Goal: Task Accomplishment & Management: Manage account settings

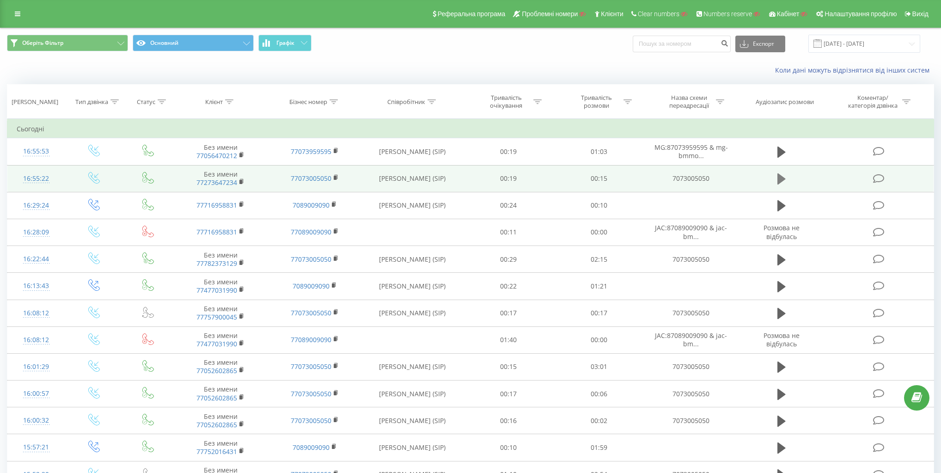
click at [786, 178] on icon at bounding box center [782, 178] width 8 height 13
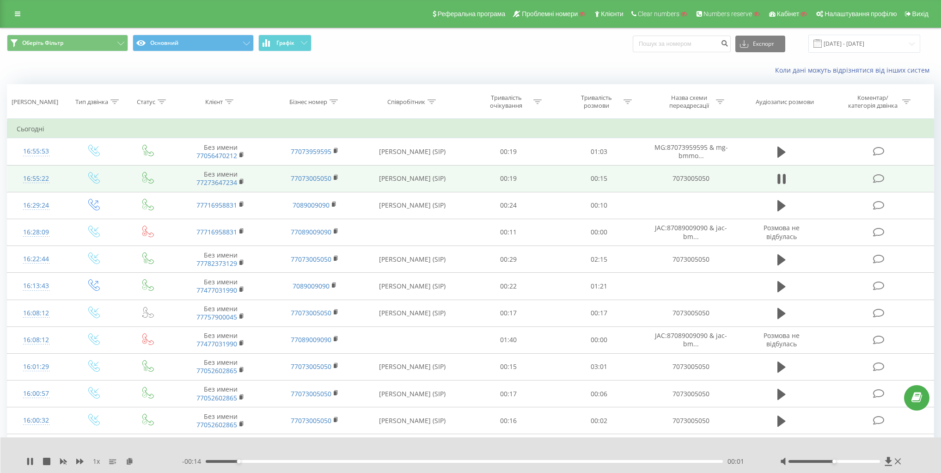
click at [42, 176] on div "16:55:22" at bounding box center [36, 179] width 39 height 18
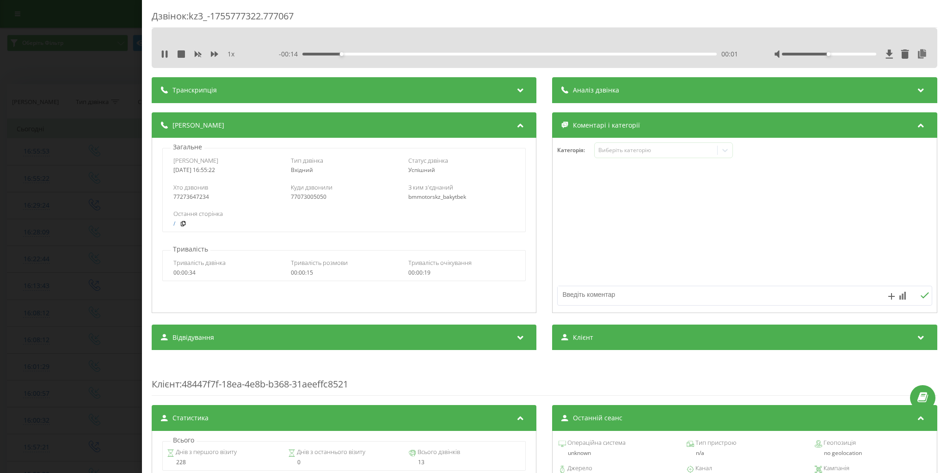
click at [40, 177] on div "Дзвінок : kz3_-1755777322.777067 1 x - 00:14 00:01 00:01 Транскрипція Для AI-ан…" at bounding box center [473, 236] width 947 height 473
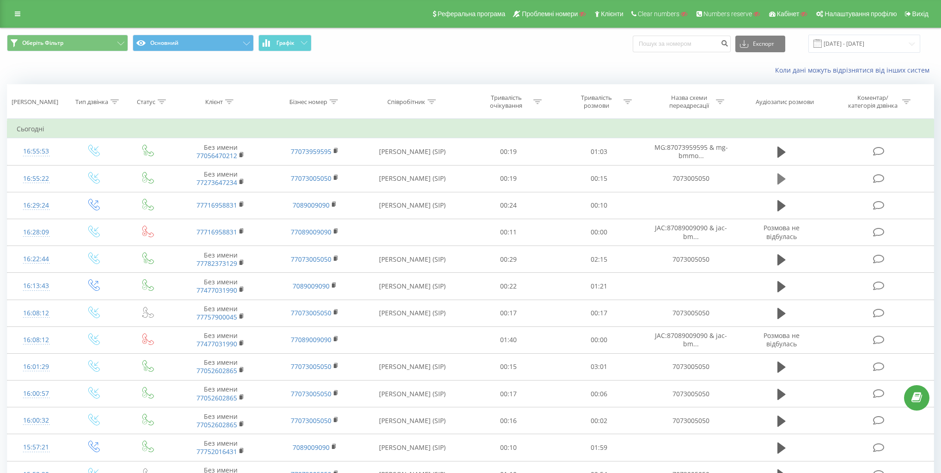
click at [778, 176] on icon at bounding box center [782, 178] width 8 height 11
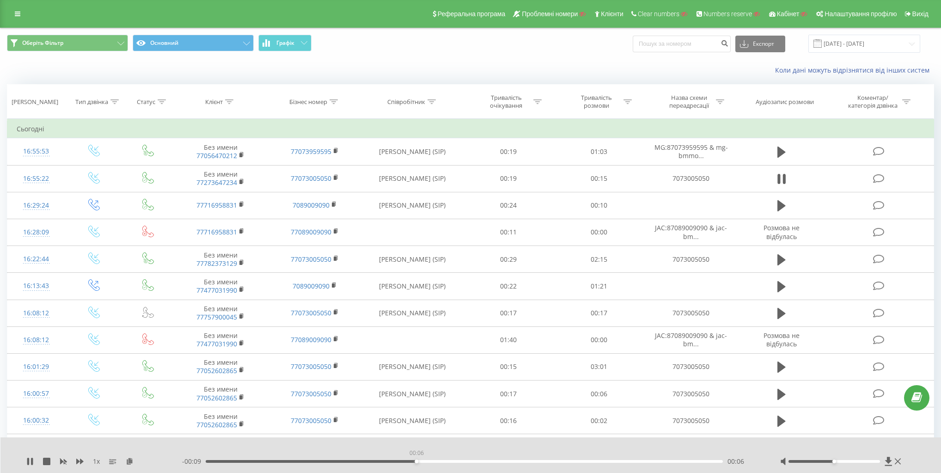
click at [417, 461] on div "00:06" at bounding box center [464, 461] width 517 height 3
click at [781, 175] on icon at bounding box center [782, 178] width 8 height 13
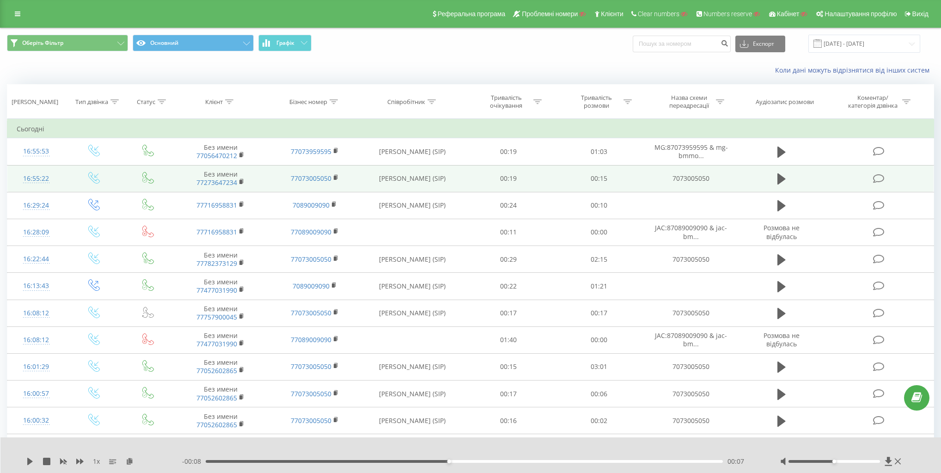
click at [337, 182] on td "77073005050" at bounding box center [315, 178] width 94 height 27
click at [334, 176] on rect at bounding box center [335, 178] width 3 height 4
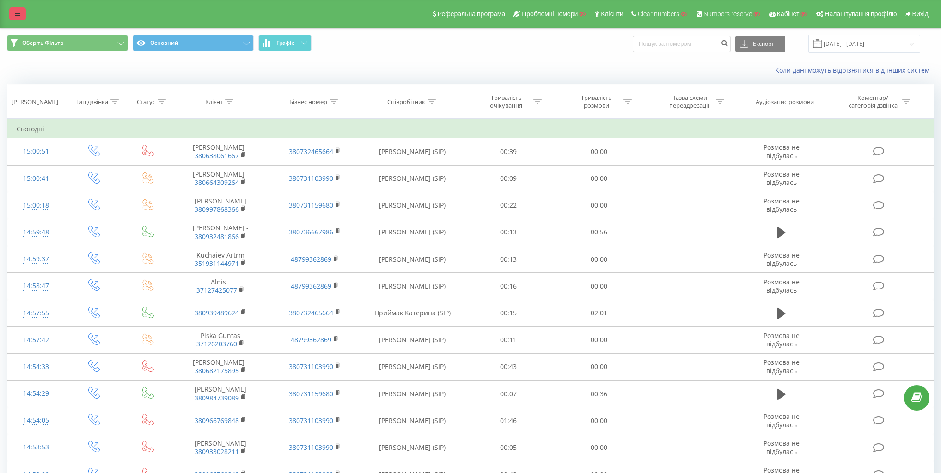
click at [14, 13] on link at bounding box center [17, 13] width 17 height 13
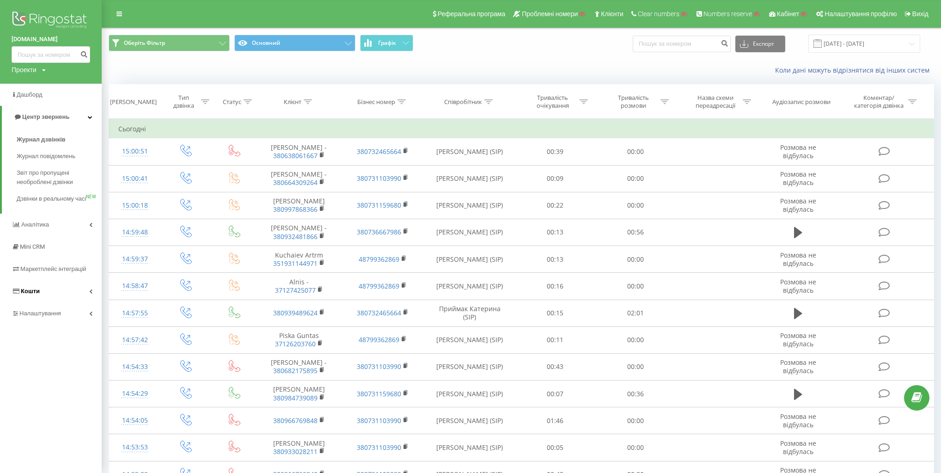
click at [87, 301] on link "Кошти" at bounding box center [51, 291] width 102 height 22
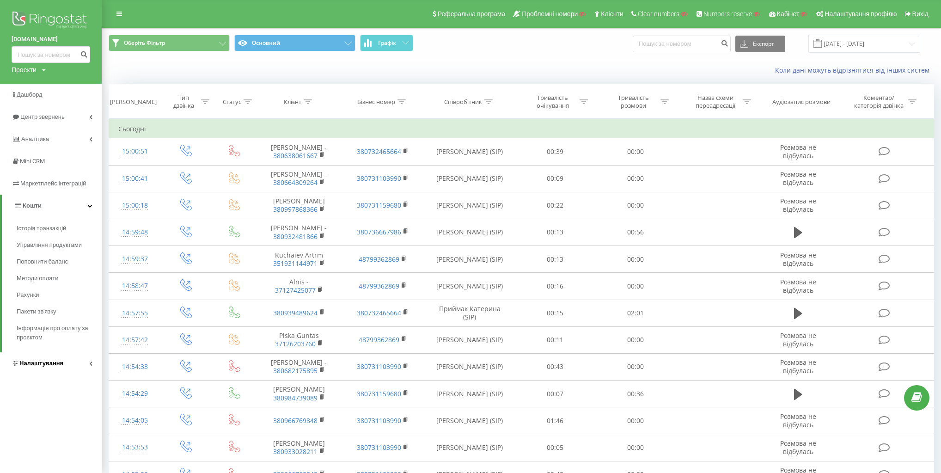
click at [78, 362] on link "Налаштування" at bounding box center [51, 363] width 102 height 22
click at [65, 275] on span "Віртуальна АТС" at bounding box center [47, 272] width 47 height 9
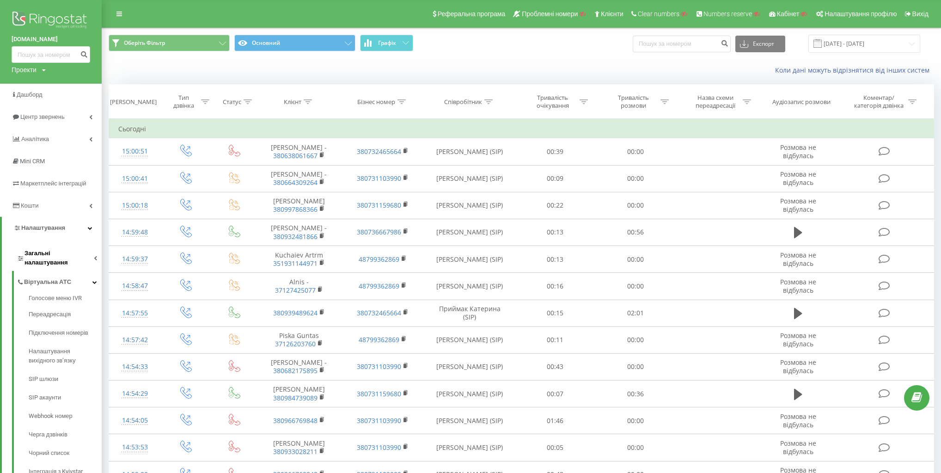
click at [68, 259] on link "Загальні налаштування" at bounding box center [59, 256] width 85 height 29
click at [59, 309] on span "Співробітники" at bounding box center [50, 313] width 43 height 9
